Goal: Task Accomplishment & Management: Manage account settings

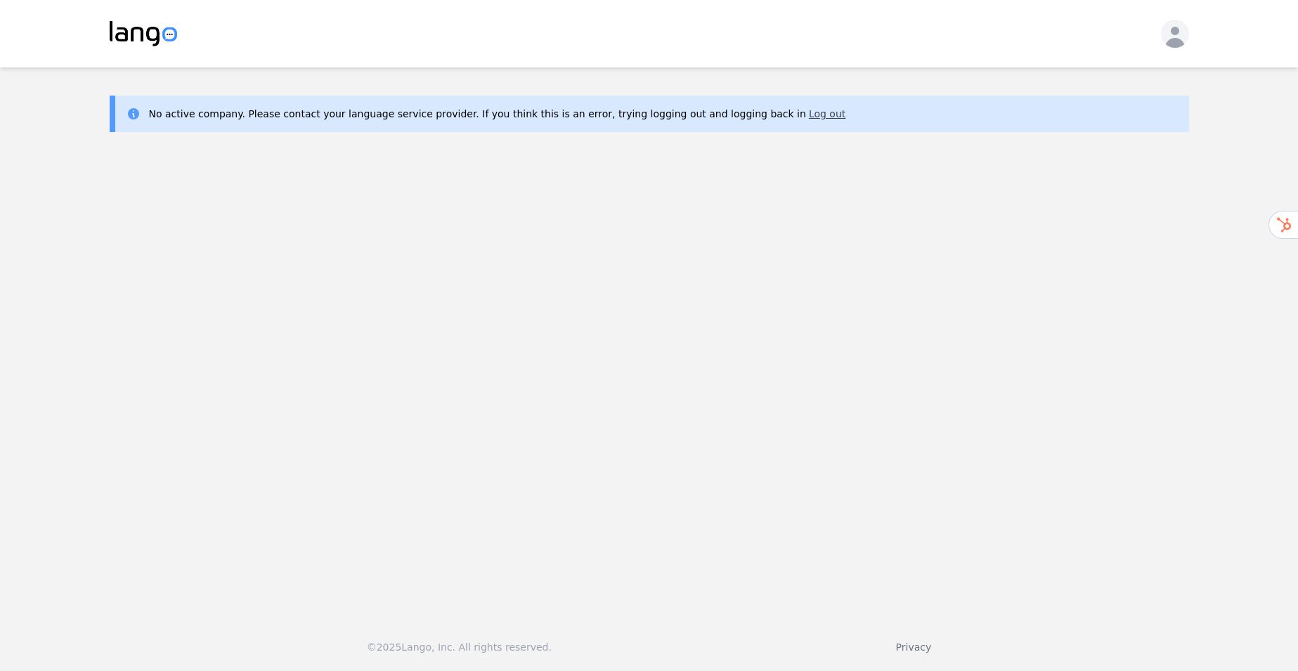
click at [809, 117] on button "Log out" at bounding box center [827, 114] width 37 height 14
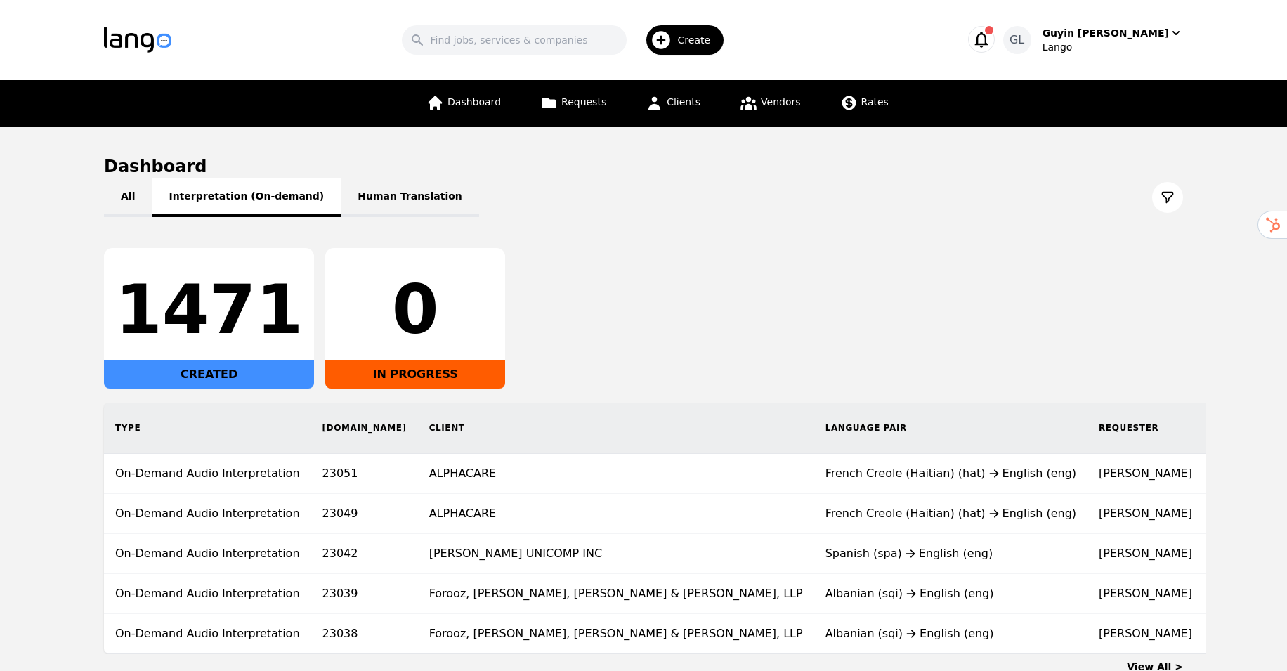
click at [261, 201] on button "Interpretation (On-demand)" at bounding box center [246, 197] width 189 height 39
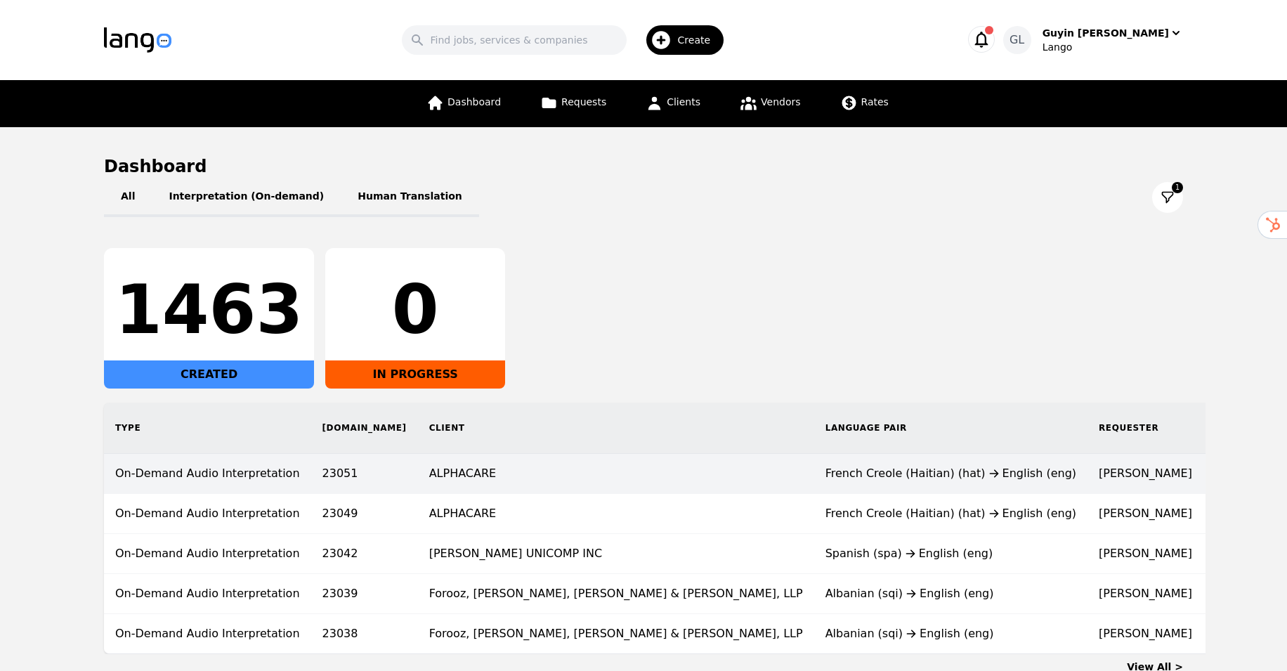
click at [418, 474] on td "ALPHACARE" at bounding box center [616, 474] width 396 height 40
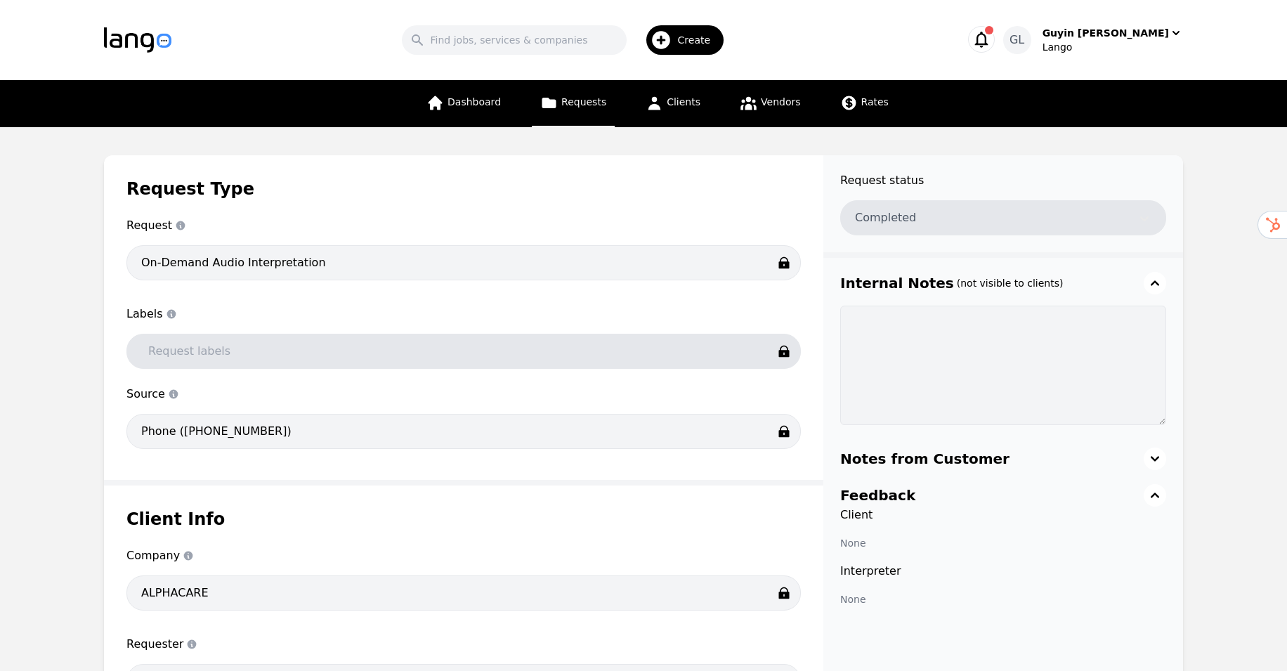
click at [309, 112] on div "Dashboard Requests Clients Vendors Rates" at bounding box center [643, 103] width 854 height 47
click at [237, 103] on div "Dashboard Requests Clients Vendors Rates" at bounding box center [643, 103] width 854 height 47
click at [460, 106] on span "Dashboard" at bounding box center [474, 101] width 53 height 11
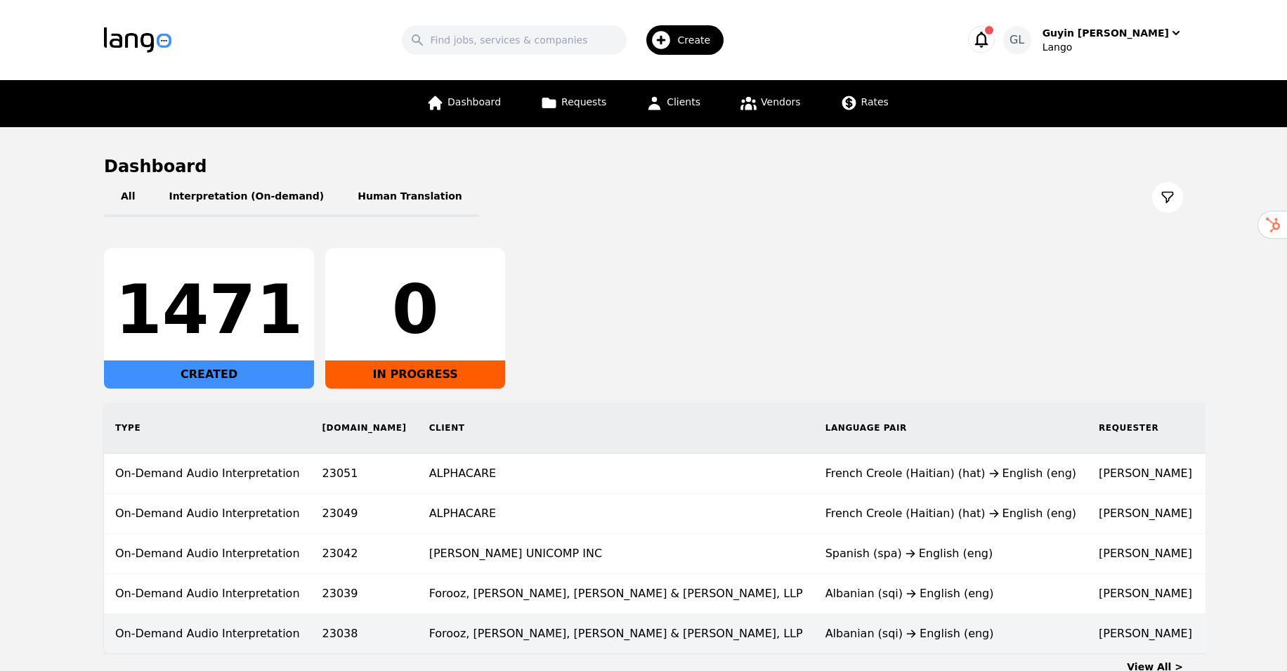
scroll to position [91, 0]
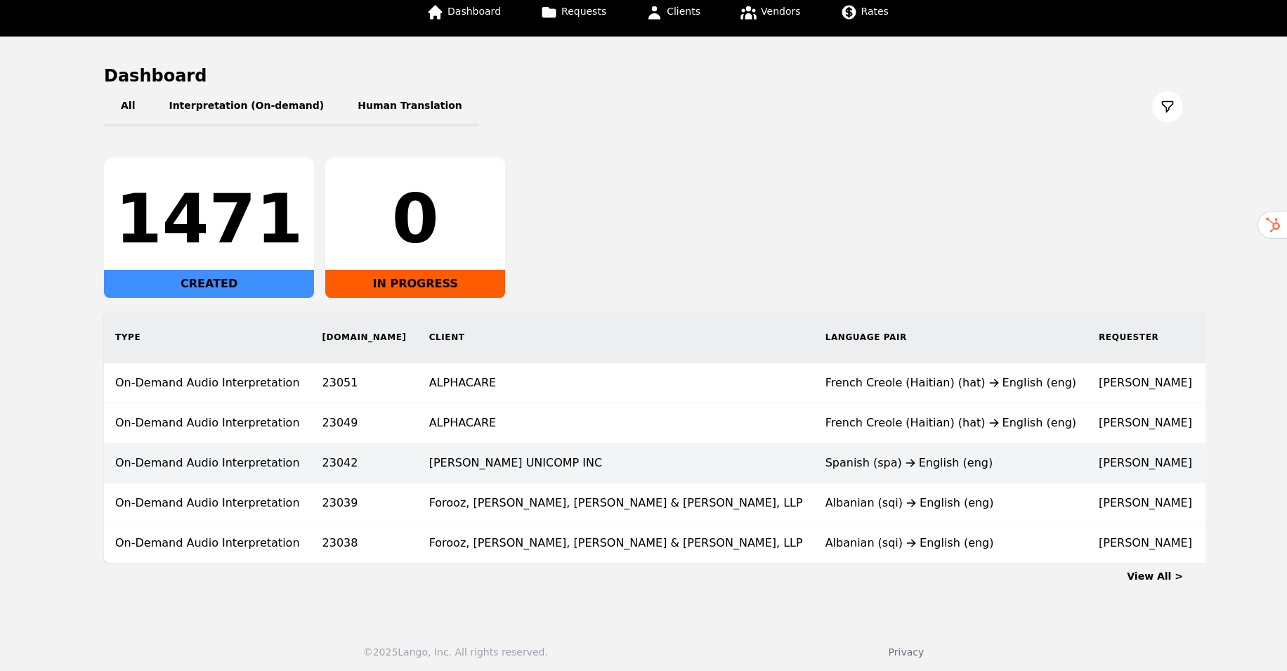
click at [418, 469] on td "[PERSON_NAME] UNICOMP INC" at bounding box center [616, 463] width 396 height 40
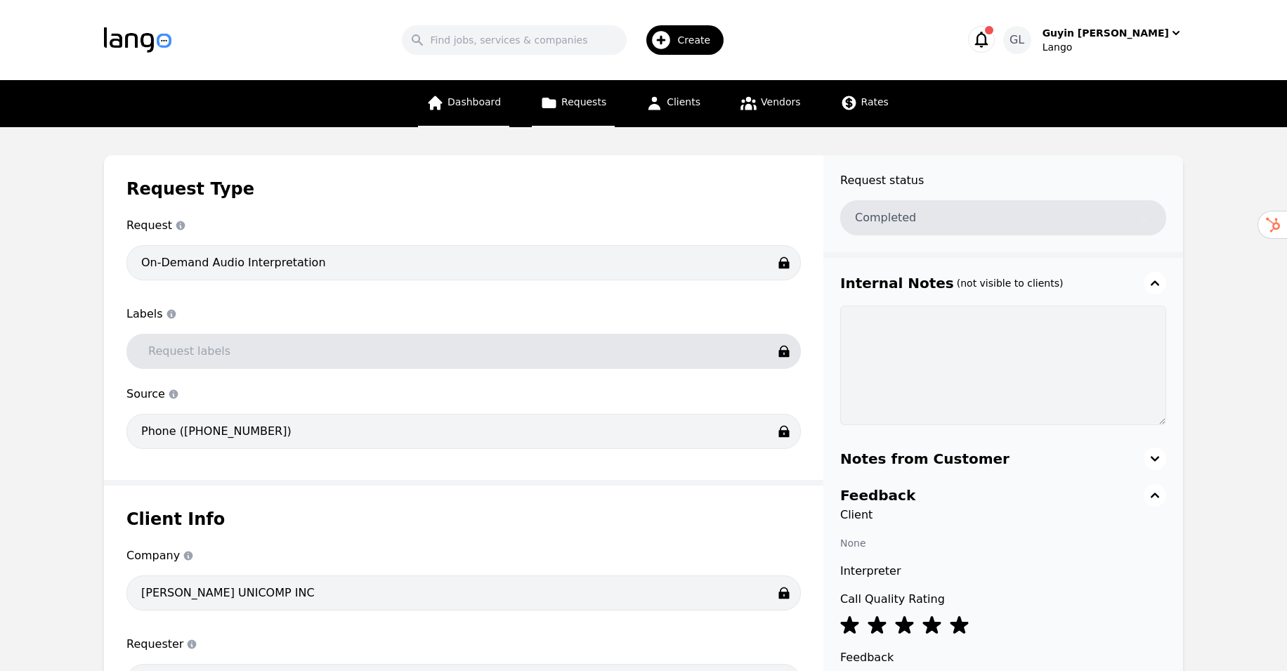
click at [474, 110] on link "Dashboard" at bounding box center [463, 103] width 91 height 47
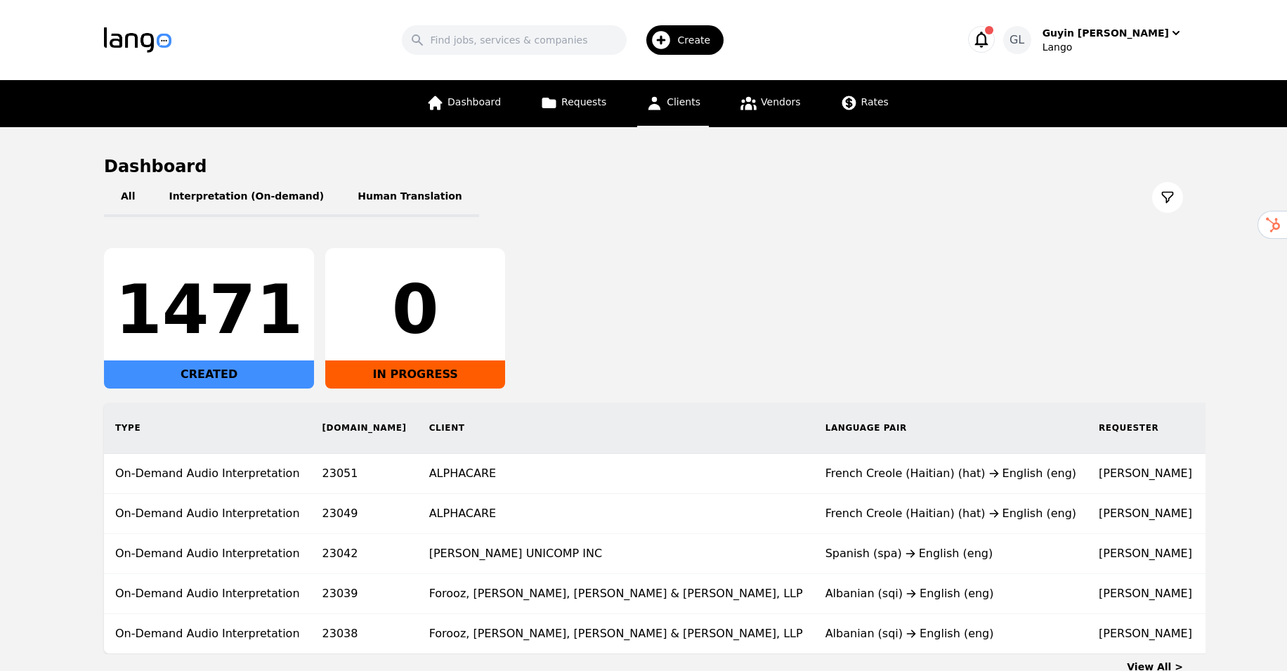
click at [703, 90] on link "Clients" at bounding box center [673, 103] width 72 height 47
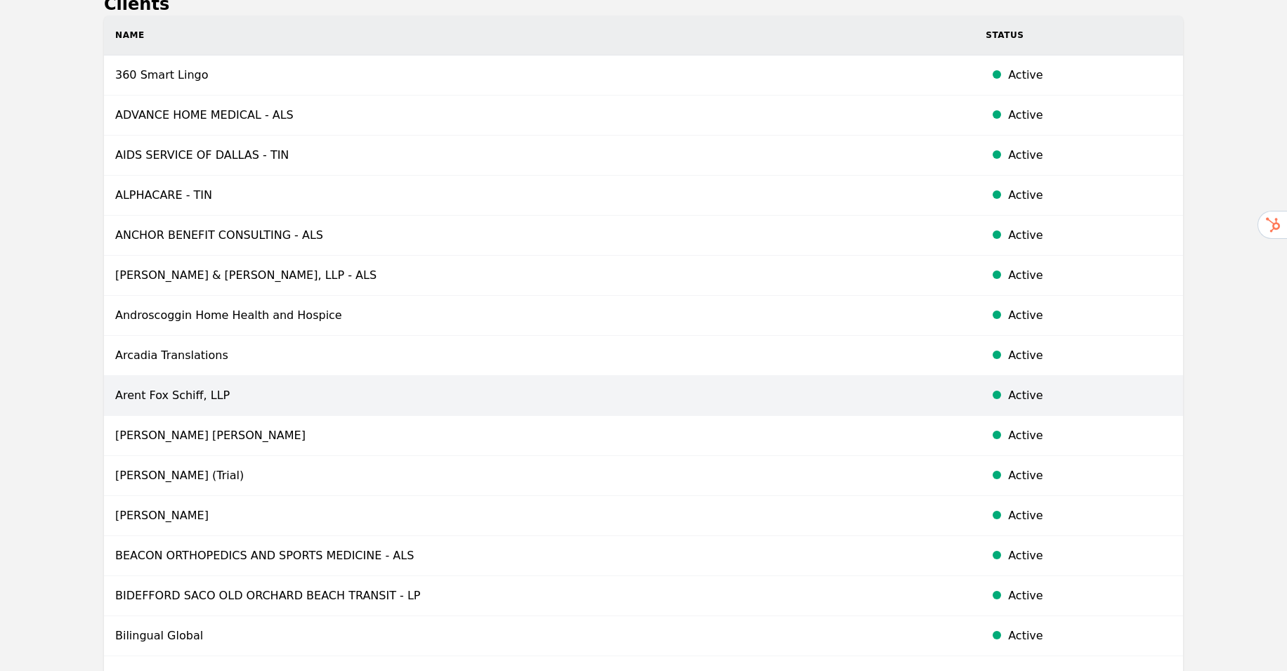
scroll to position [386, 0]
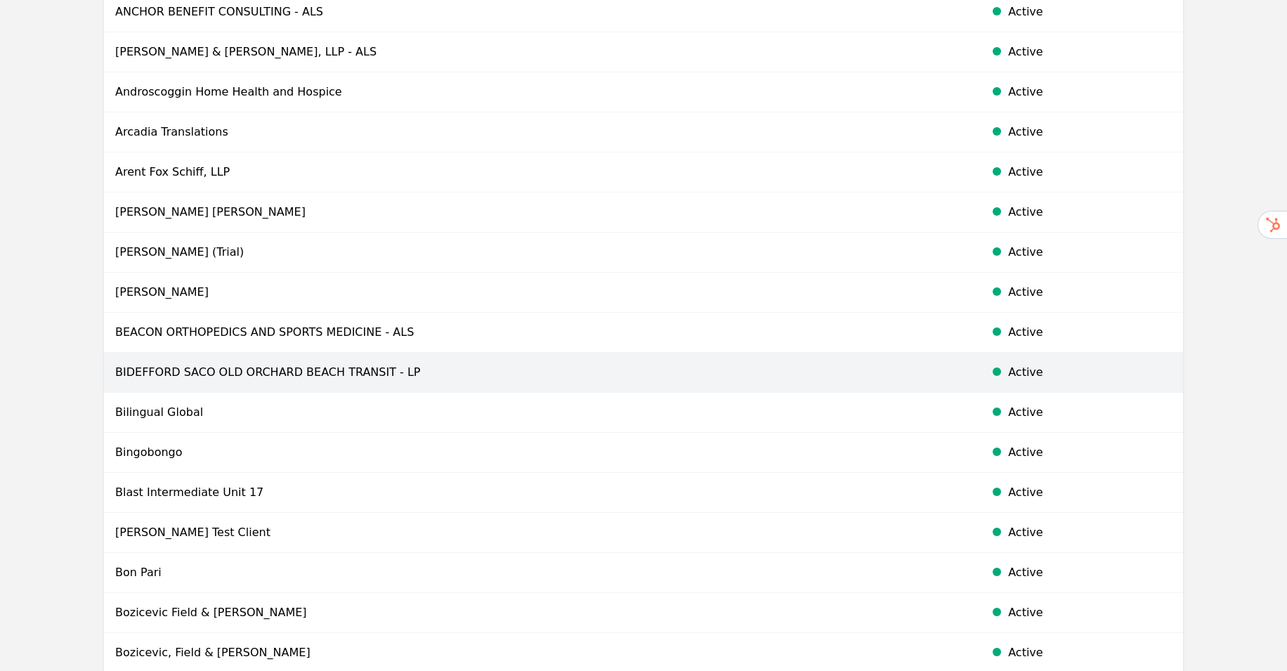
click at [274, 377] on td "BIDEFFORD SACO OLD ORCHARD BEACH TRANSIT - LP" at bounding box center [539, 373] width 871 height 40
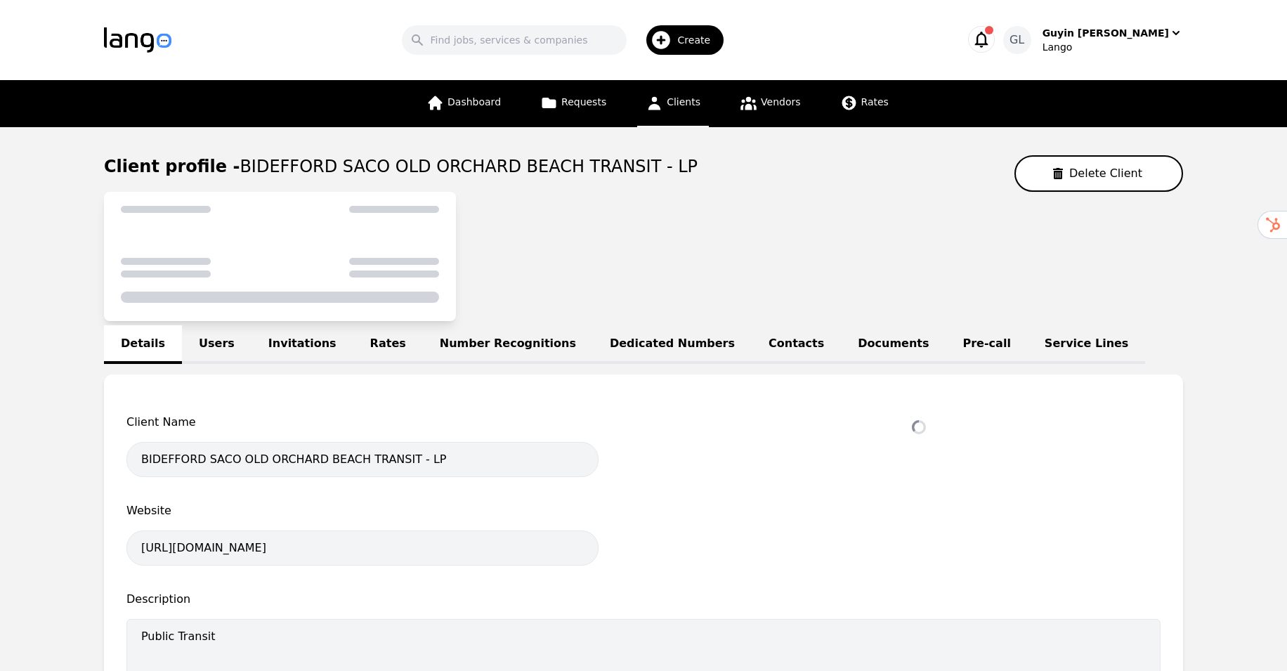
select select "active"
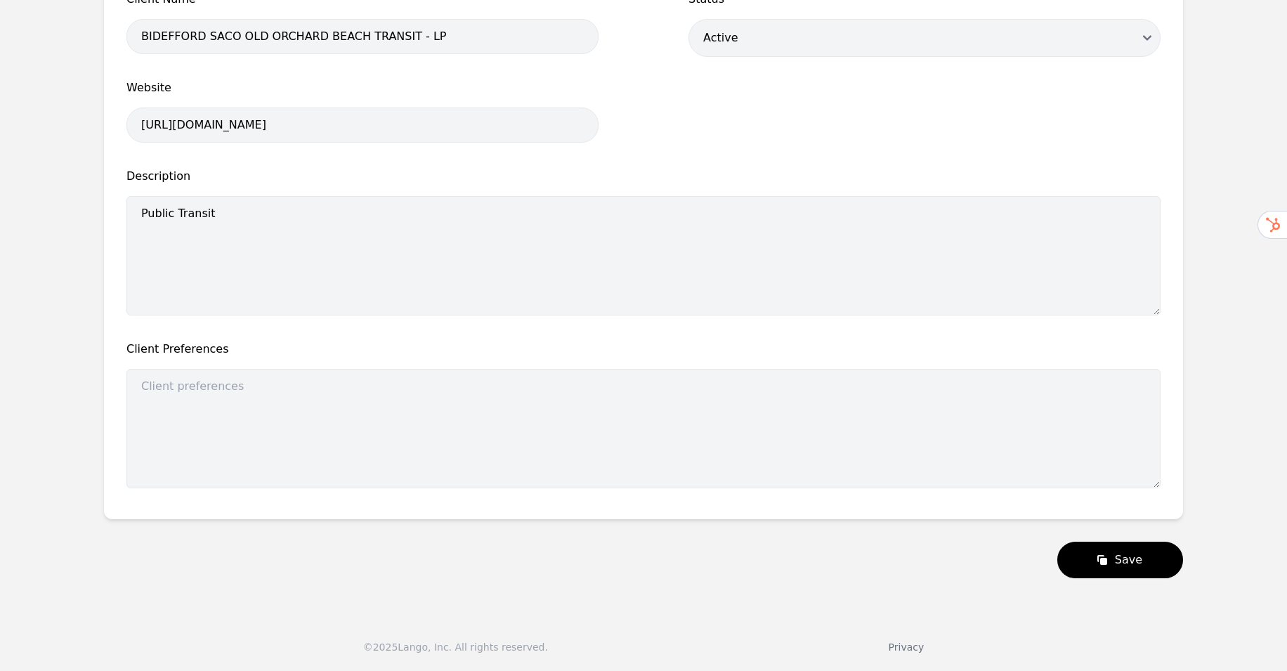
scroll to position [36, 0]
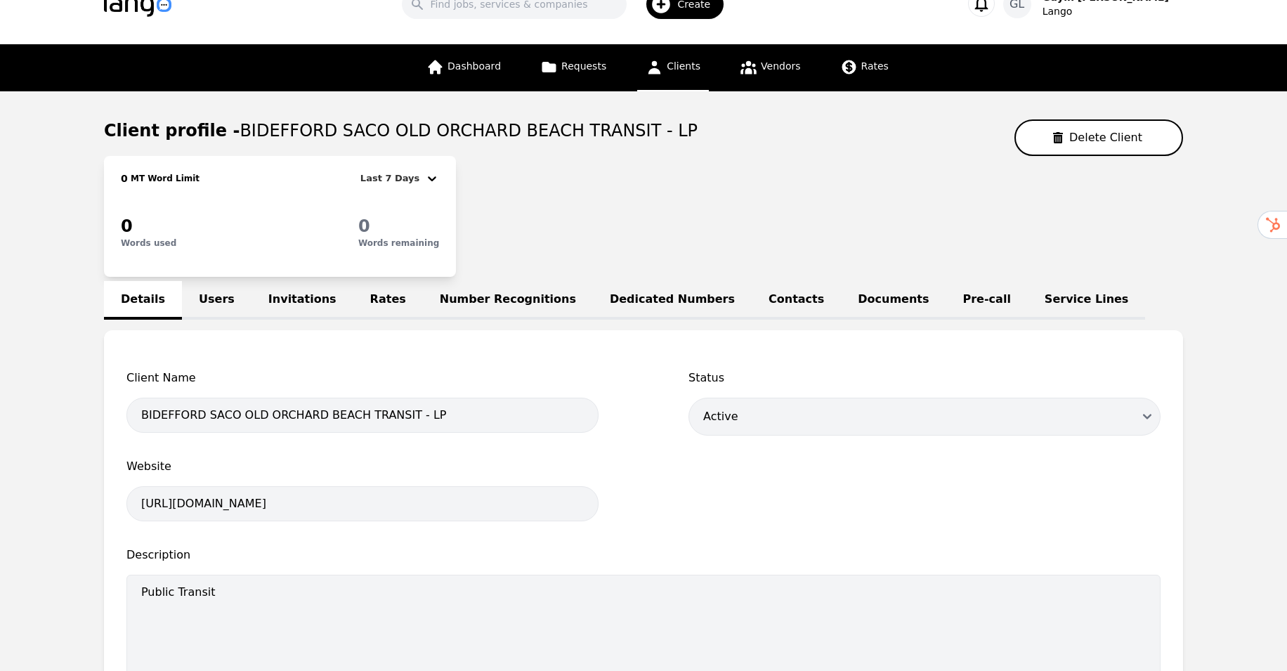
click at [1028, 307] on link "Service Lines" at bounding box center [1087, 300] width 118 height 39
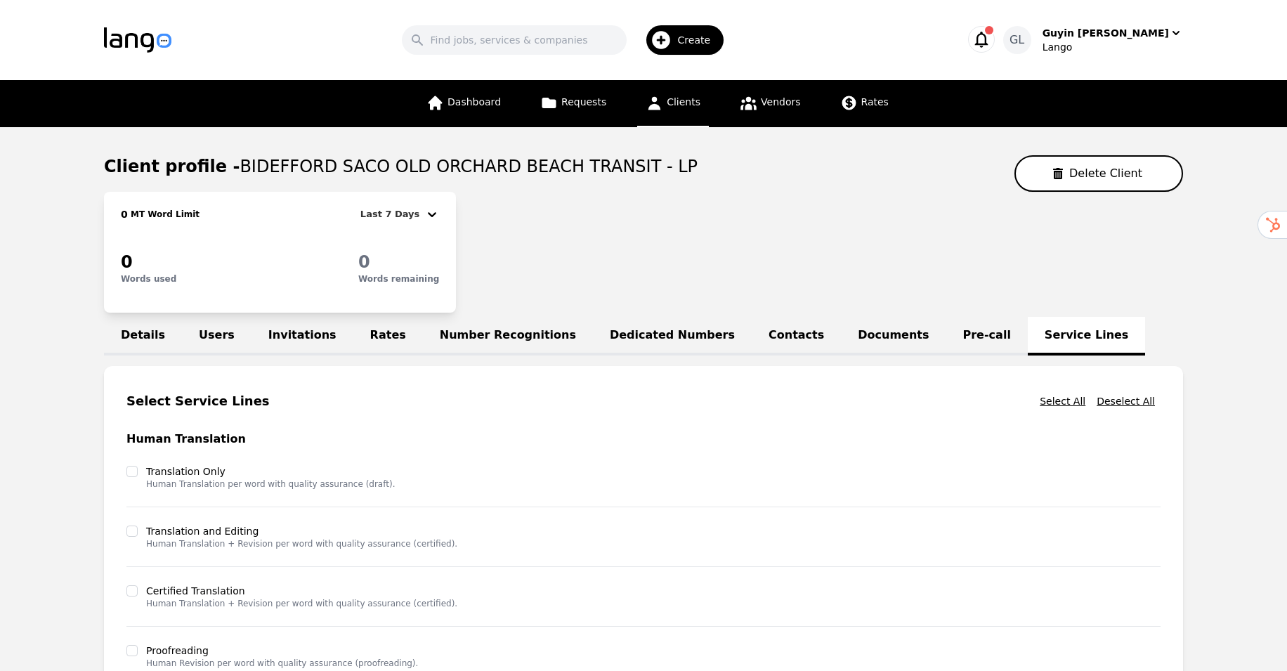
click at [144, 329] on link "Details" at bounding box center [143, 336] width 78 height 39
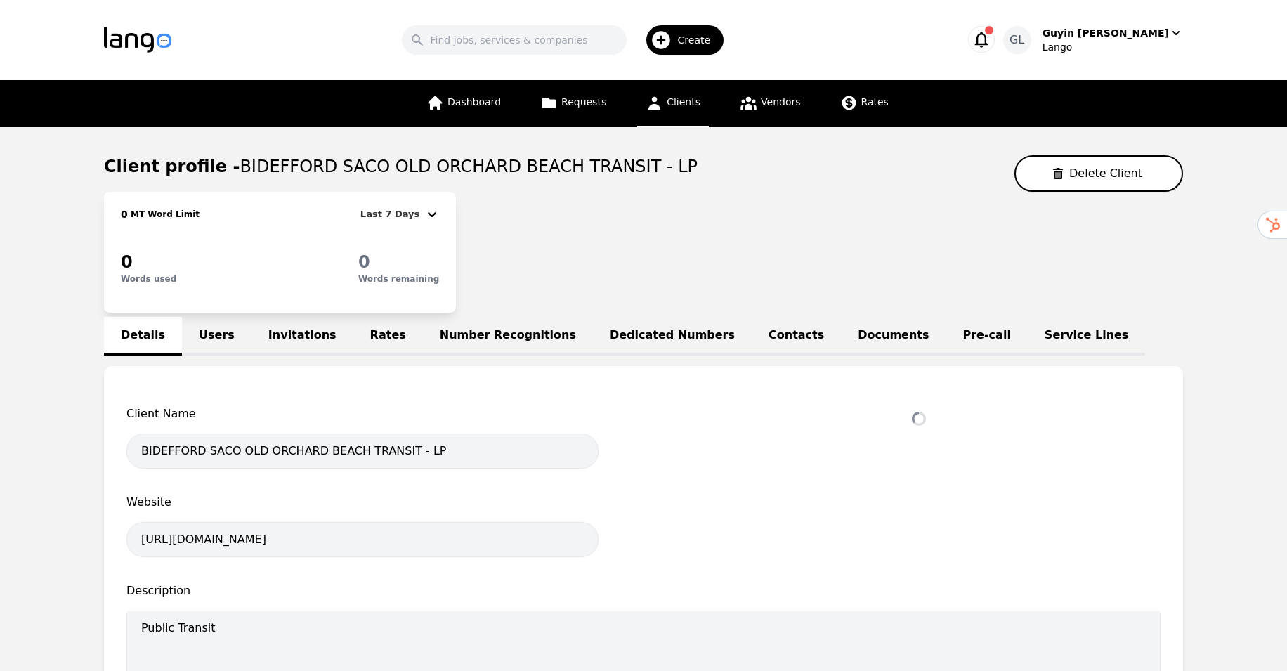
select select "active"
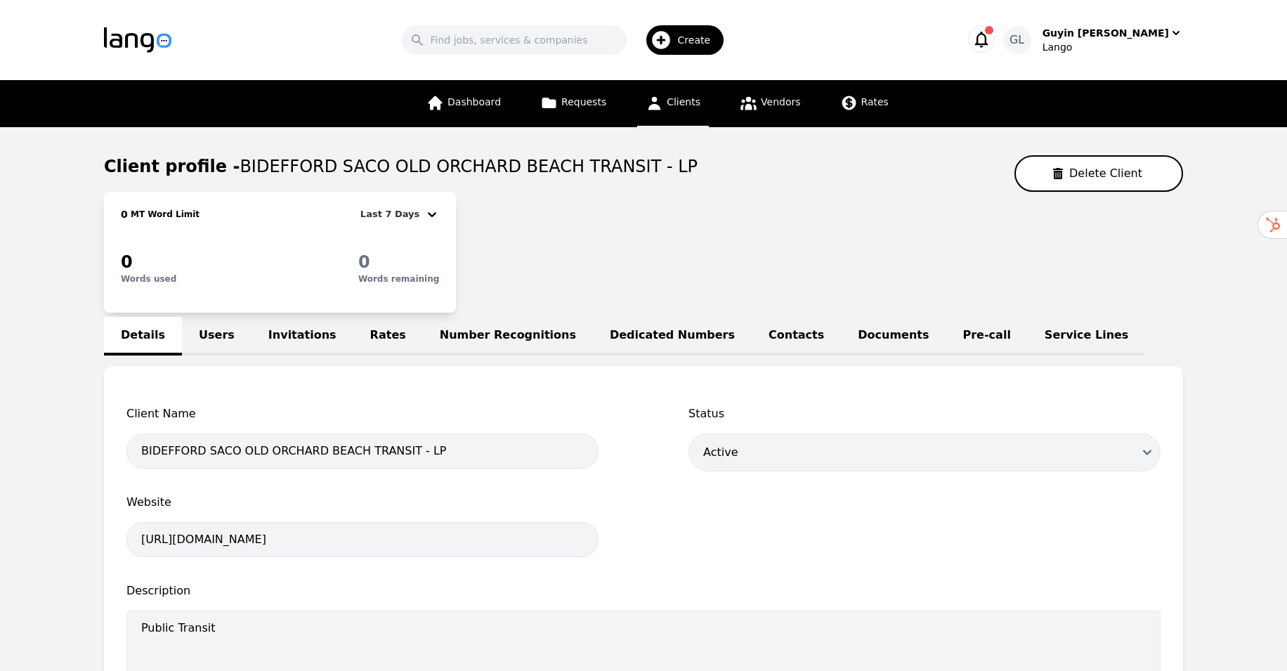
click at [208, 339] on link "Users" at bounding box center [217, 336] width 70 height 39
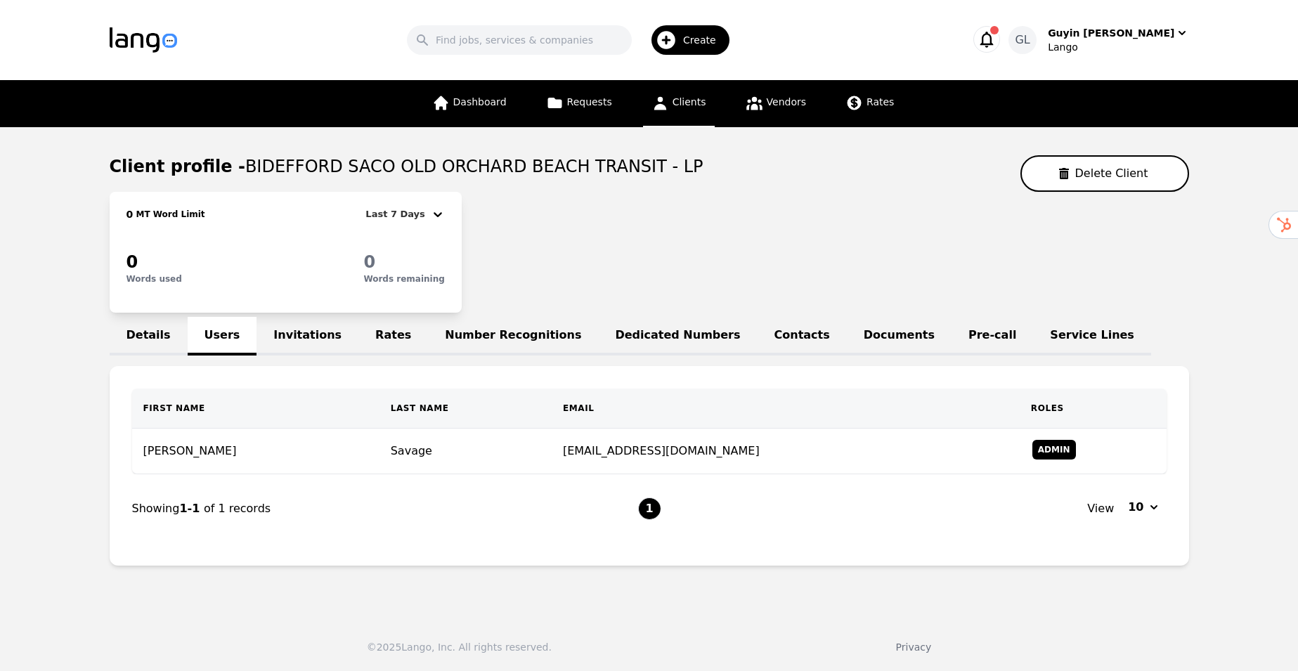
click at [143, 329] on link "Details" at bounding box center [149, 336] width 78 height 39
select select "active"
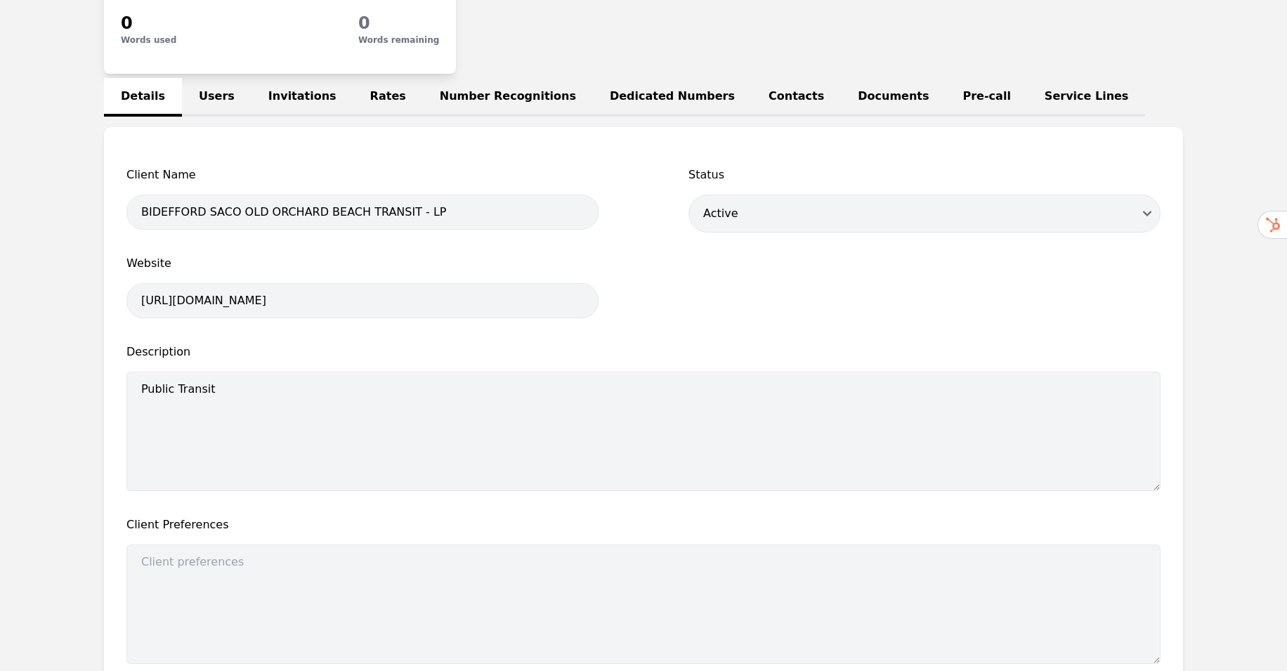
scroll to position [64, 0]
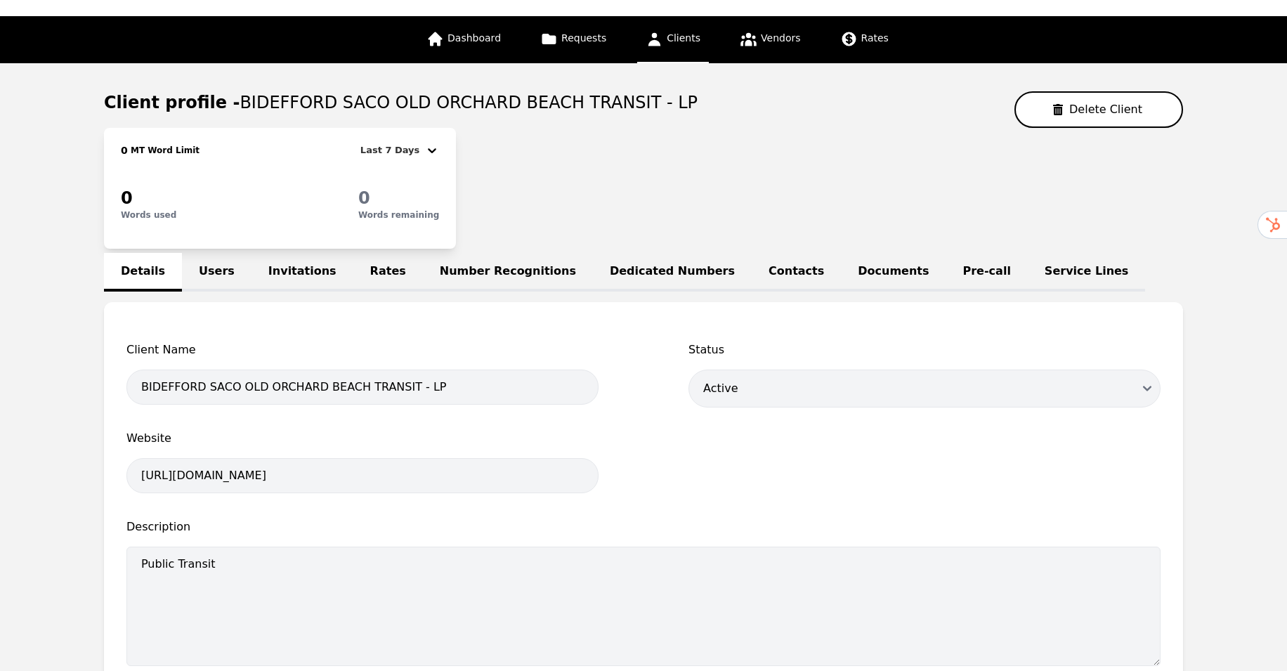
click at [219, 275] on link "Users" at bounding box center [217, 272] width 70 height 39
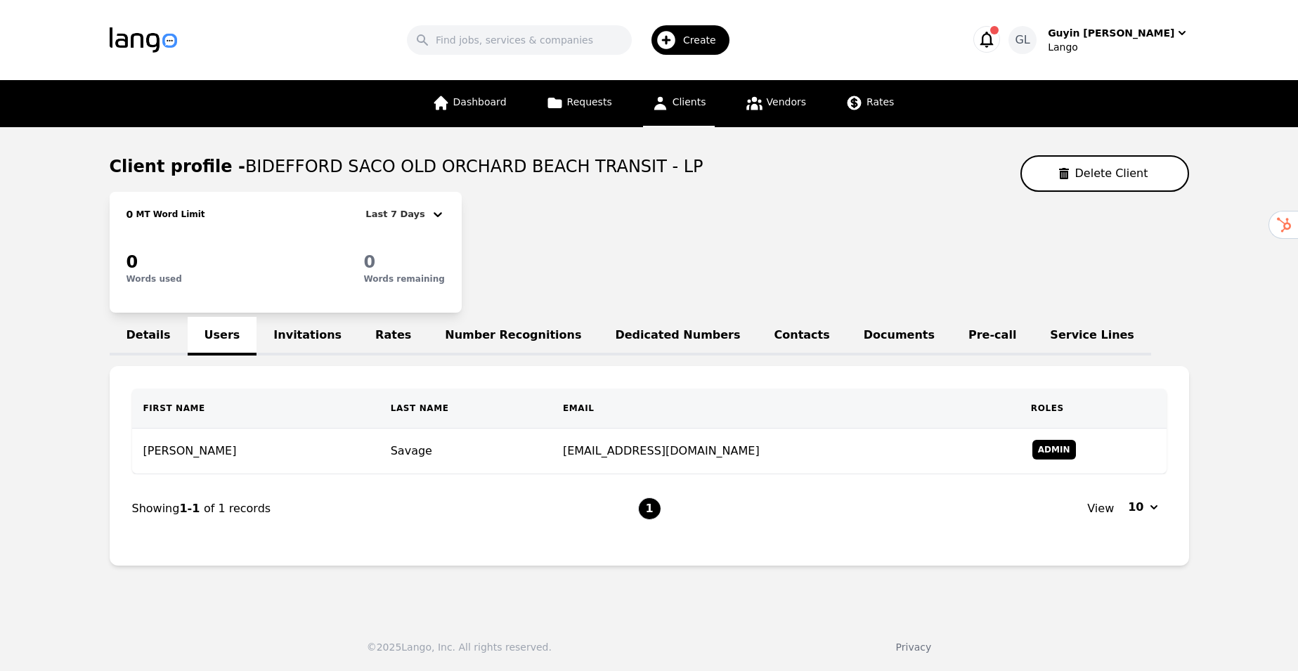
click at [294, 349] on link "Invitations" at bounding box center [307, 336] width 102 height 39
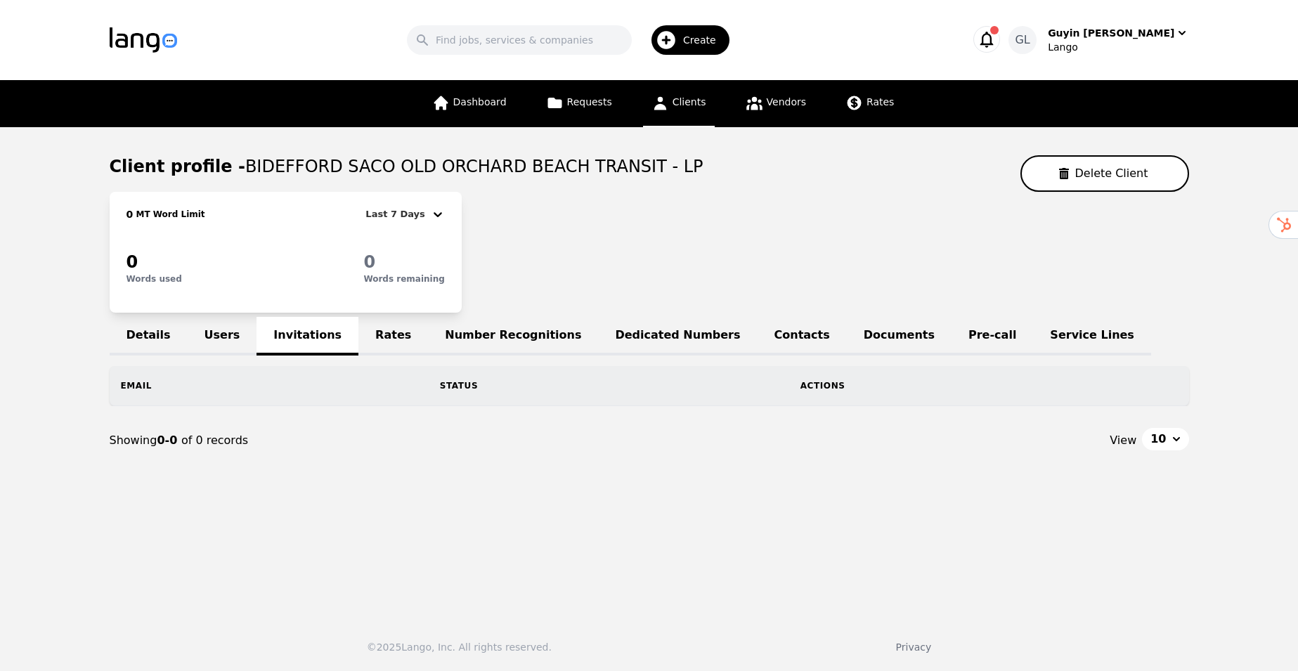
click at [360, 338] on link "Rates" at bounding box center [393, 336] width 70 height 39
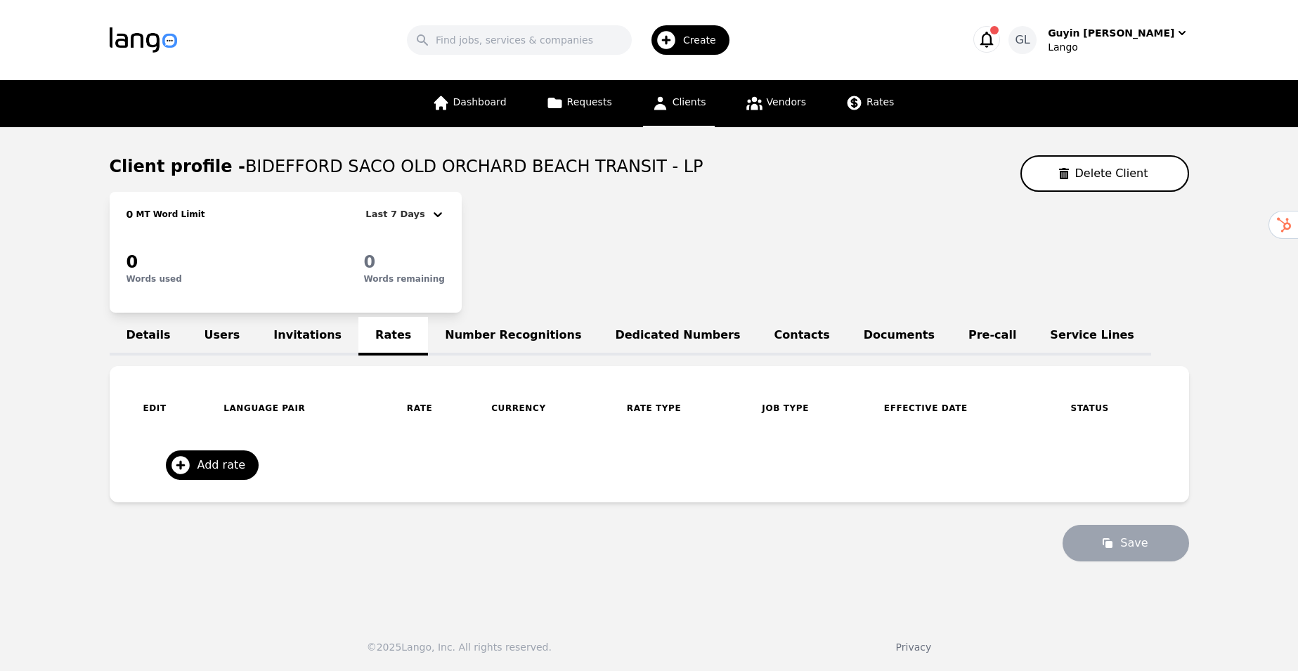
click at [141, 346] on link "Details" at bounding box center [149, 336] width 78 height 39
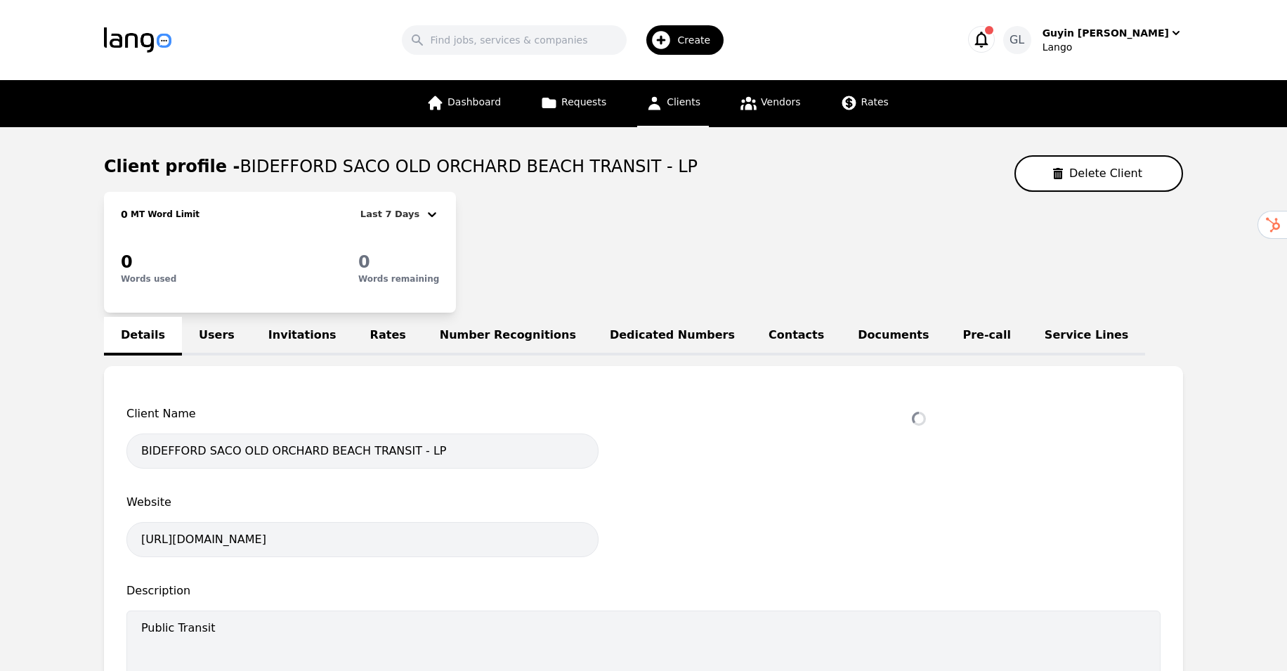
select select "active"
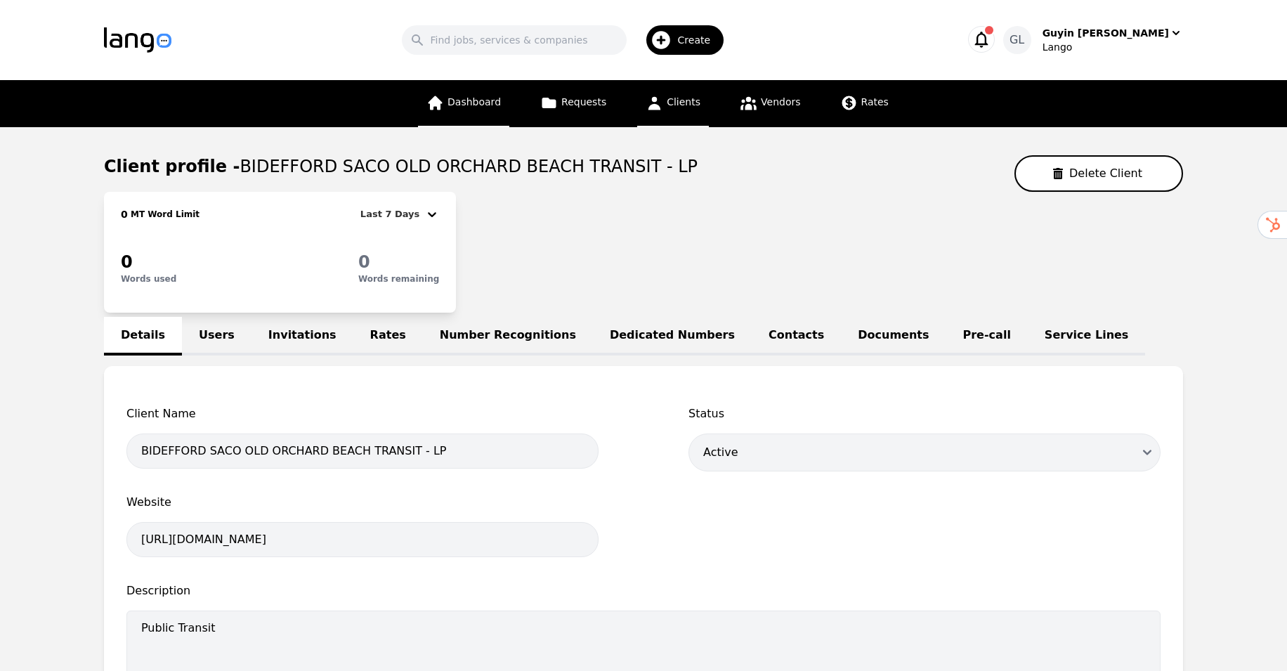
click at [444, 99] on icon at bounding box center [435, 103] width 18 height 18
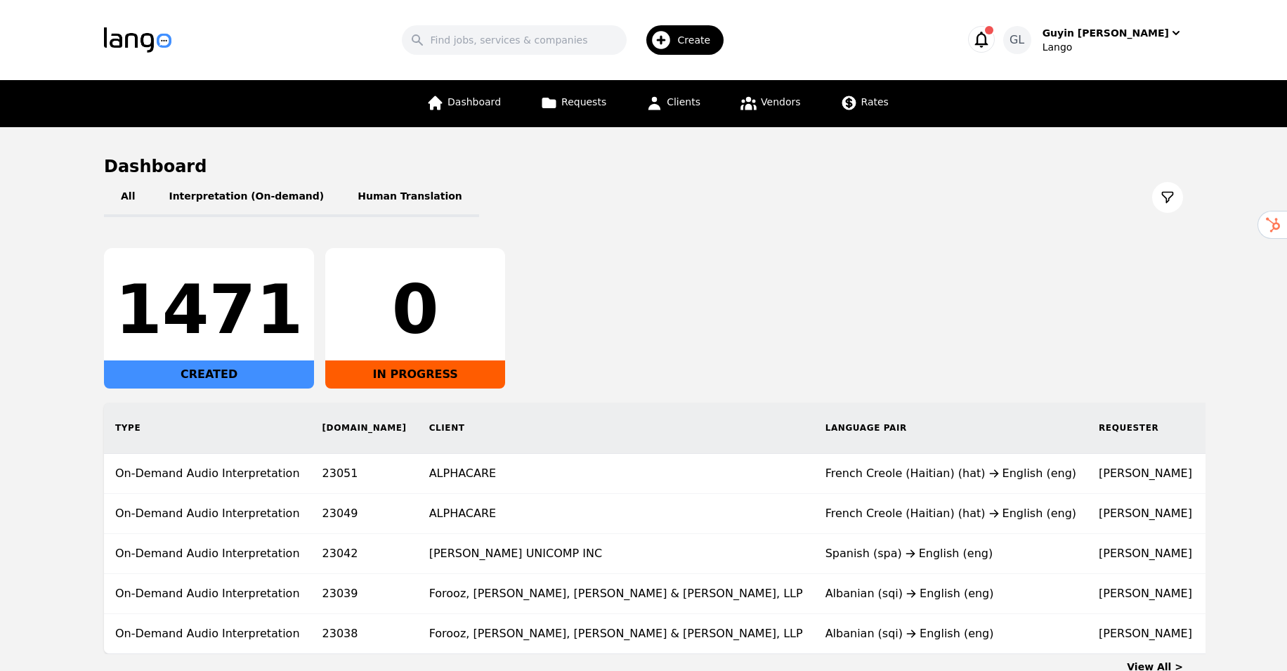
click at [1169, 195] on icon at bounding box center [1168, 197] width 14 height 14
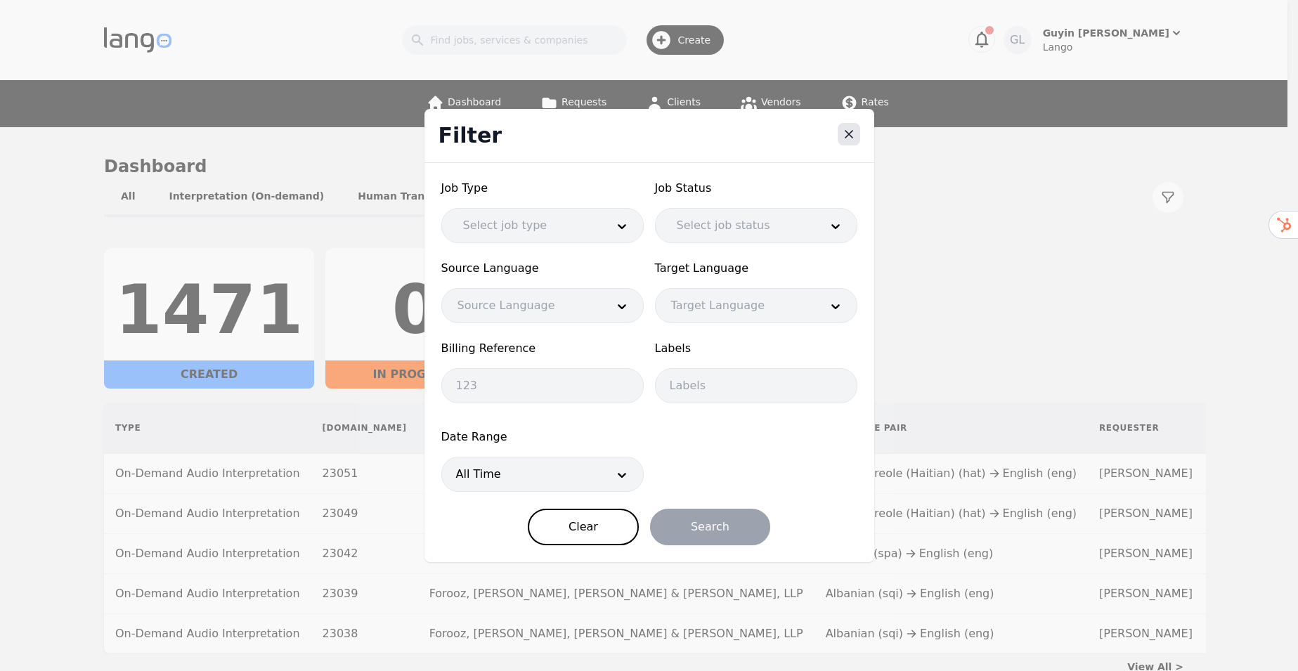
click at [845, 139] on icon "Close" at bounding box center [849, 134] width 14 height 14
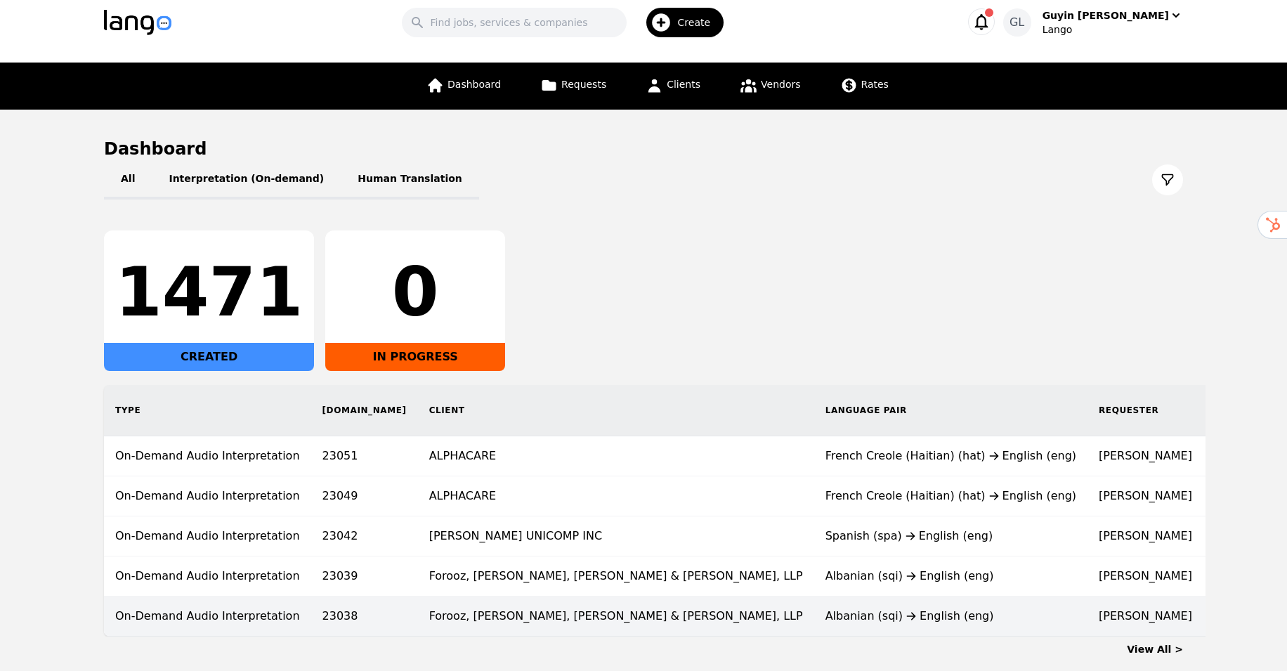
scroll to position [106, 0]
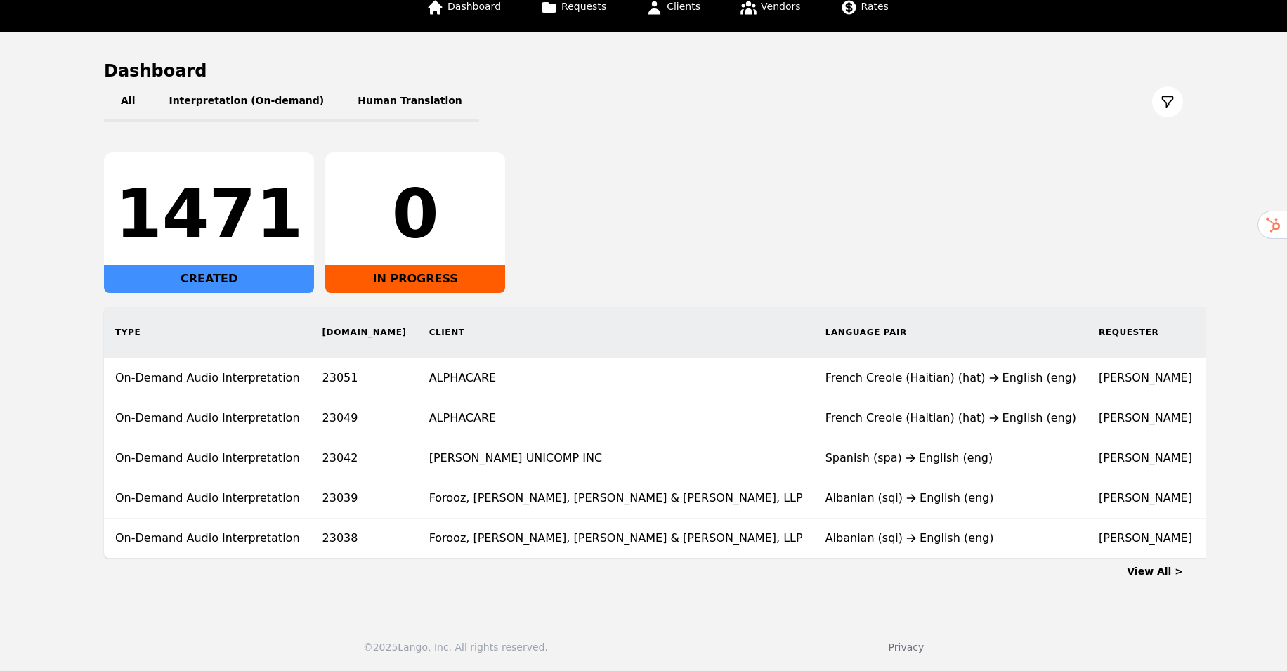
click at [1159, 573] on link "View All >" at bounding box center [1155, 571] width 56 height 11
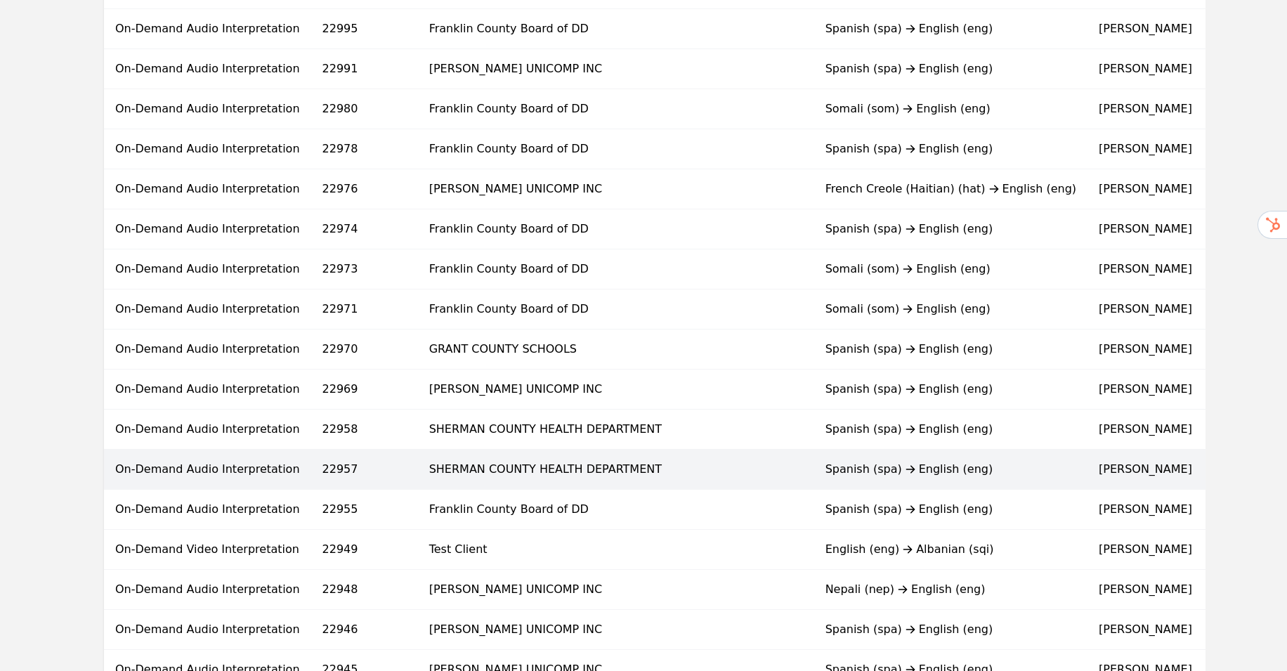
scroll to position [787, 0]
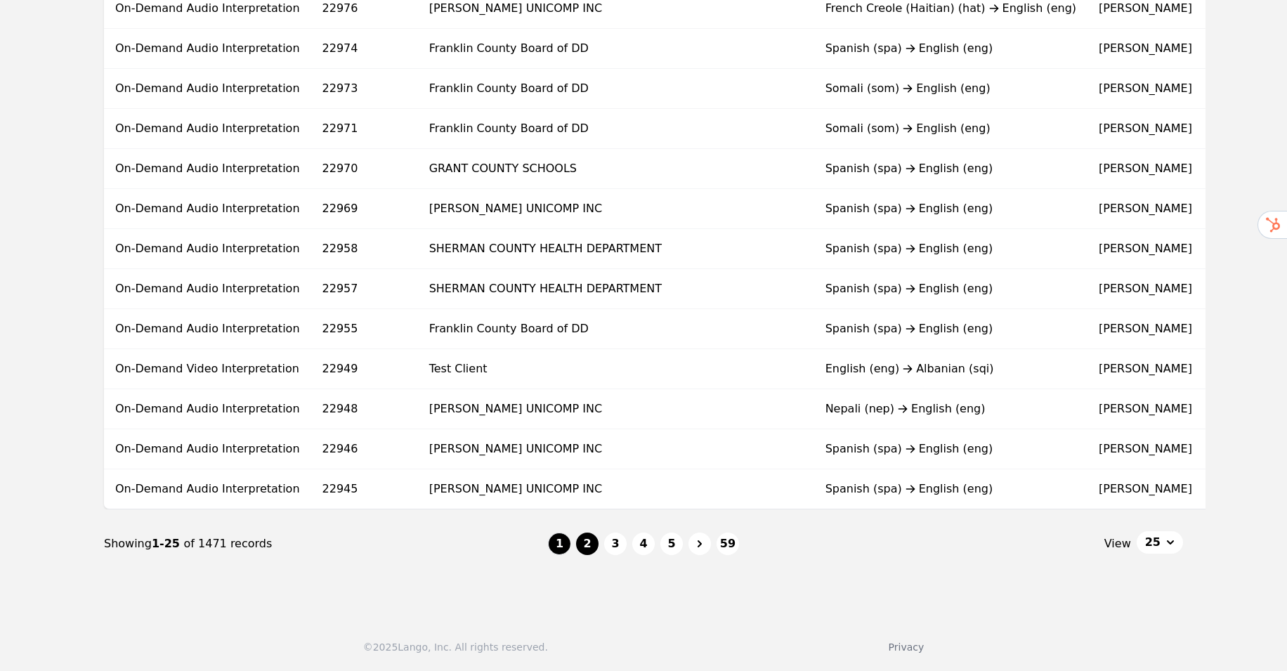
click at [587, 546] on button "2" at bounding box center [587, 544] width 22 height 22
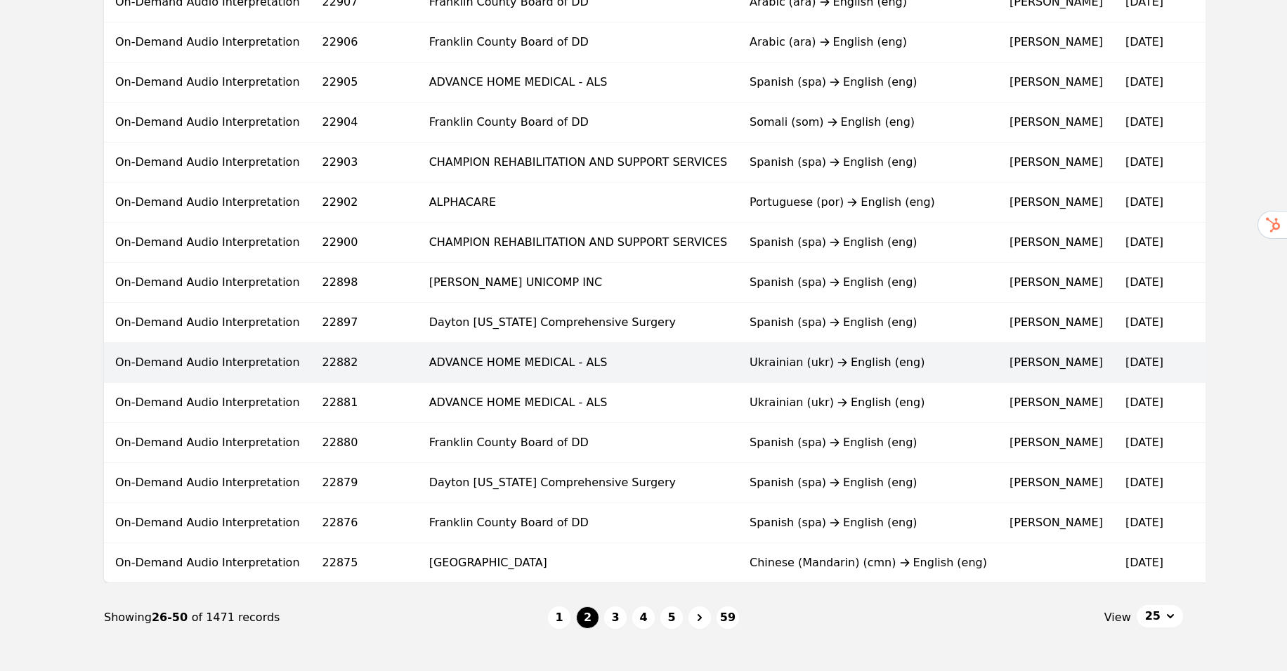
scroll to position [744, 0]
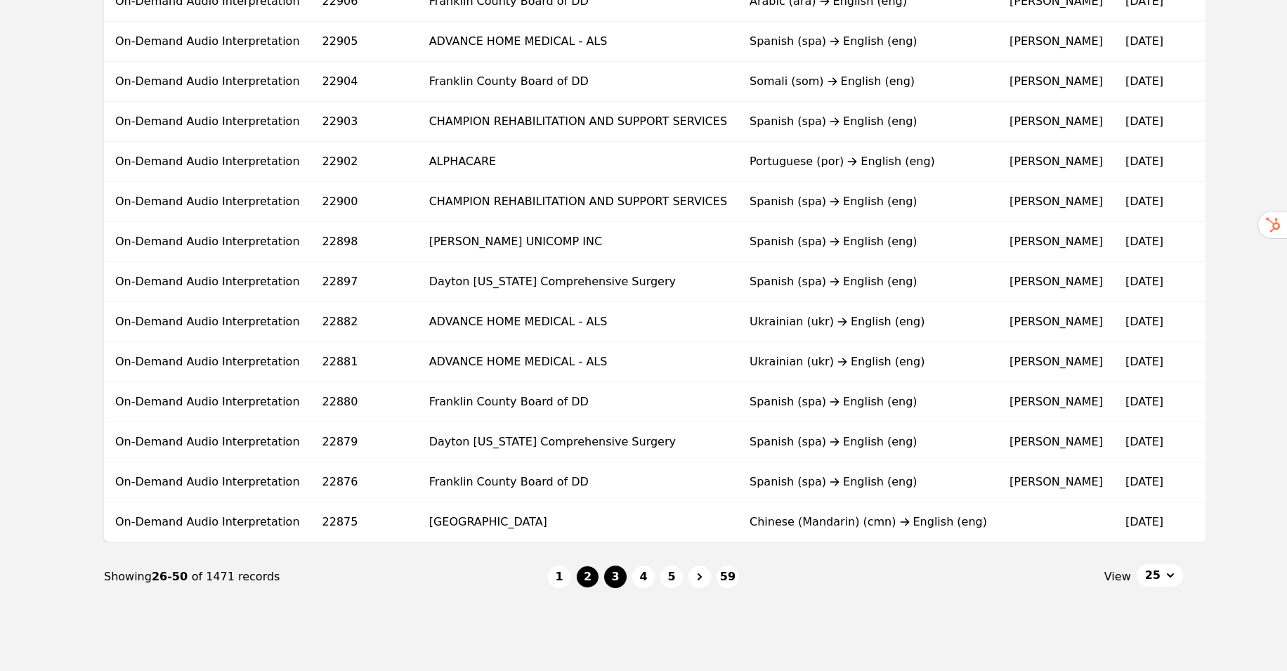
click at [615, 580] on button "3" at bounding box center [615, 577] width 22 height 22
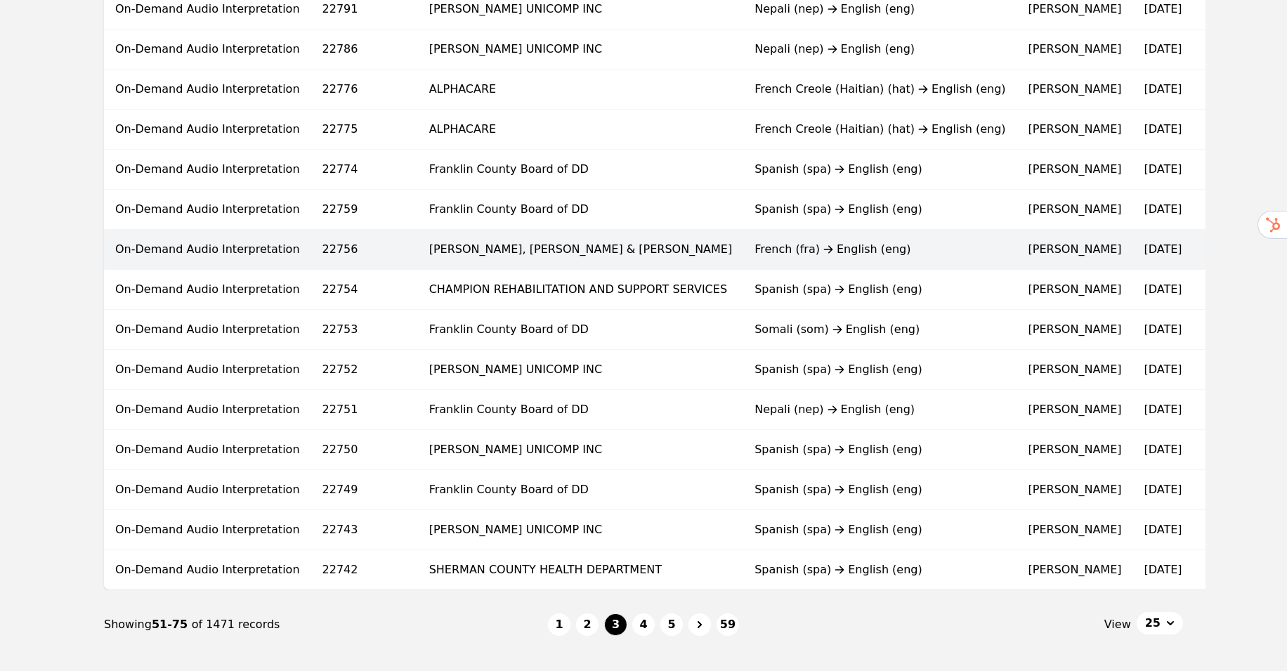
scroll to position [787, 0]
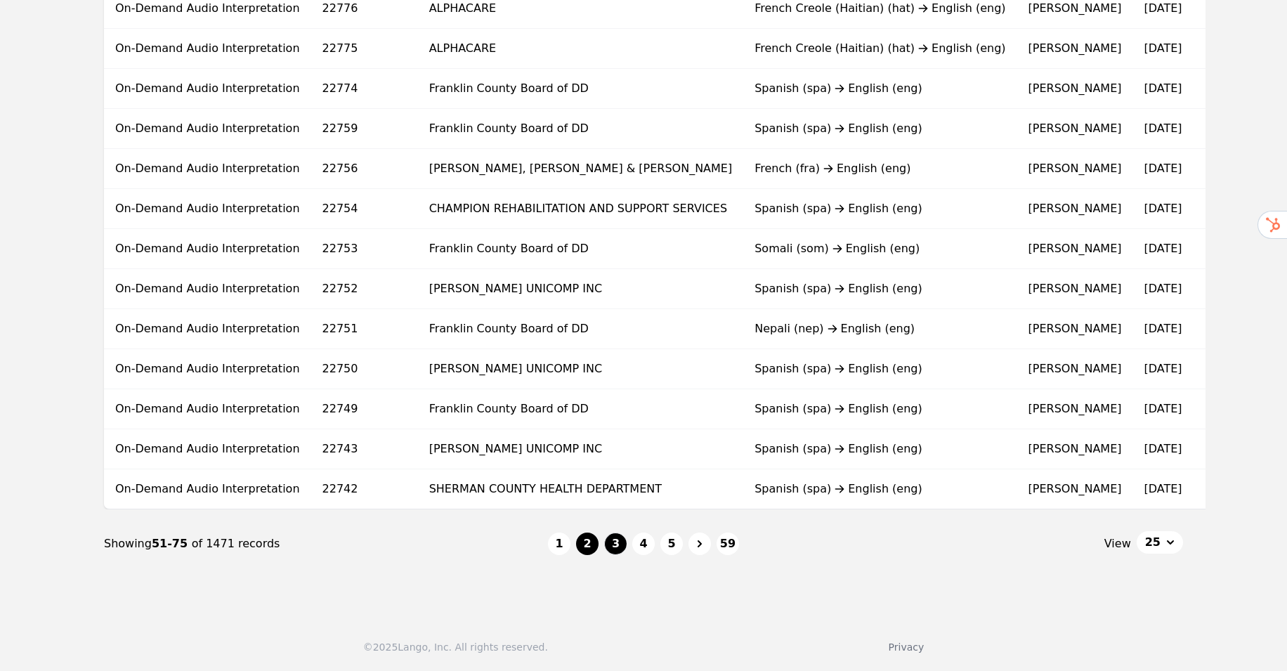
click at [594, 547] on button "2" at bounding box center [587, 544] width 22 height 22
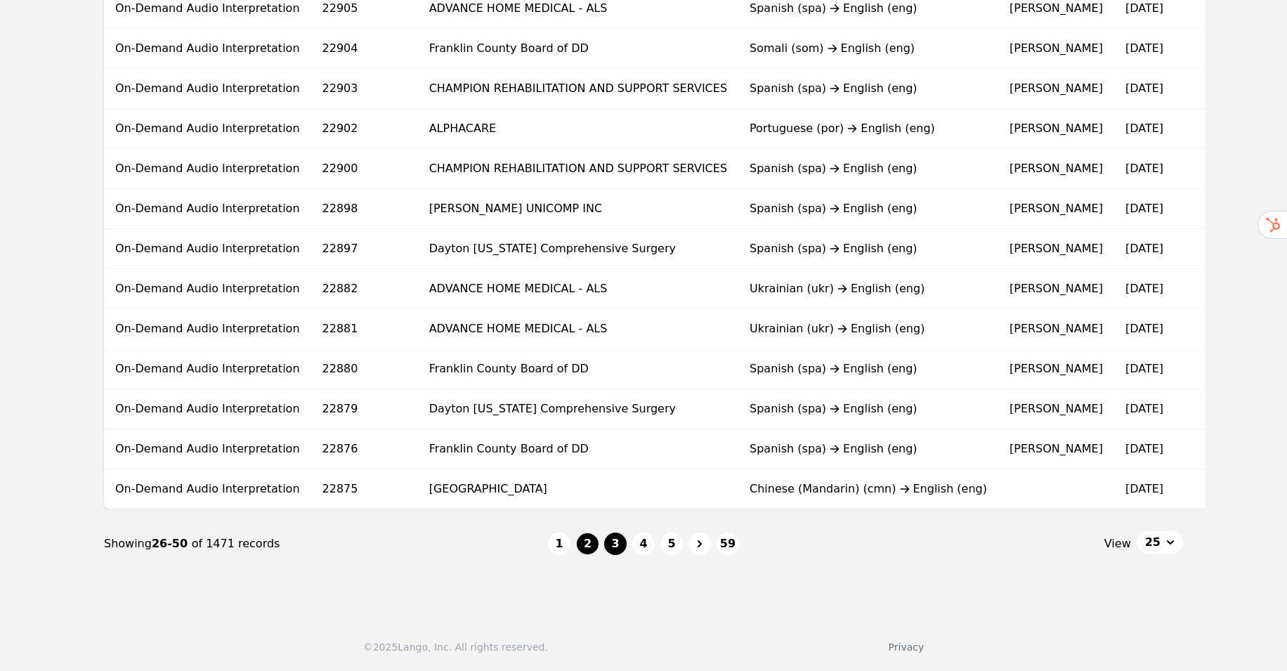
click at [625, 549] on button "3" at bounding box center [615, 544] width 22 height 22
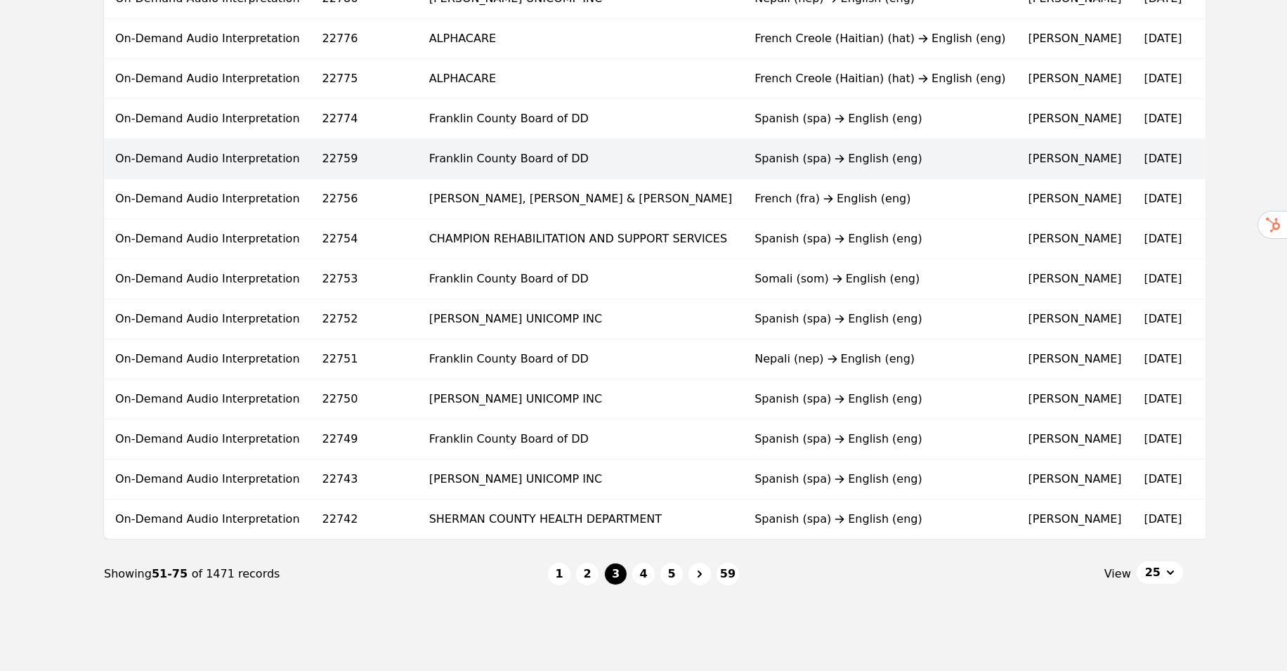
scroll to position [787, 0]
